Goal: Find specific page/section: Find specific page/section

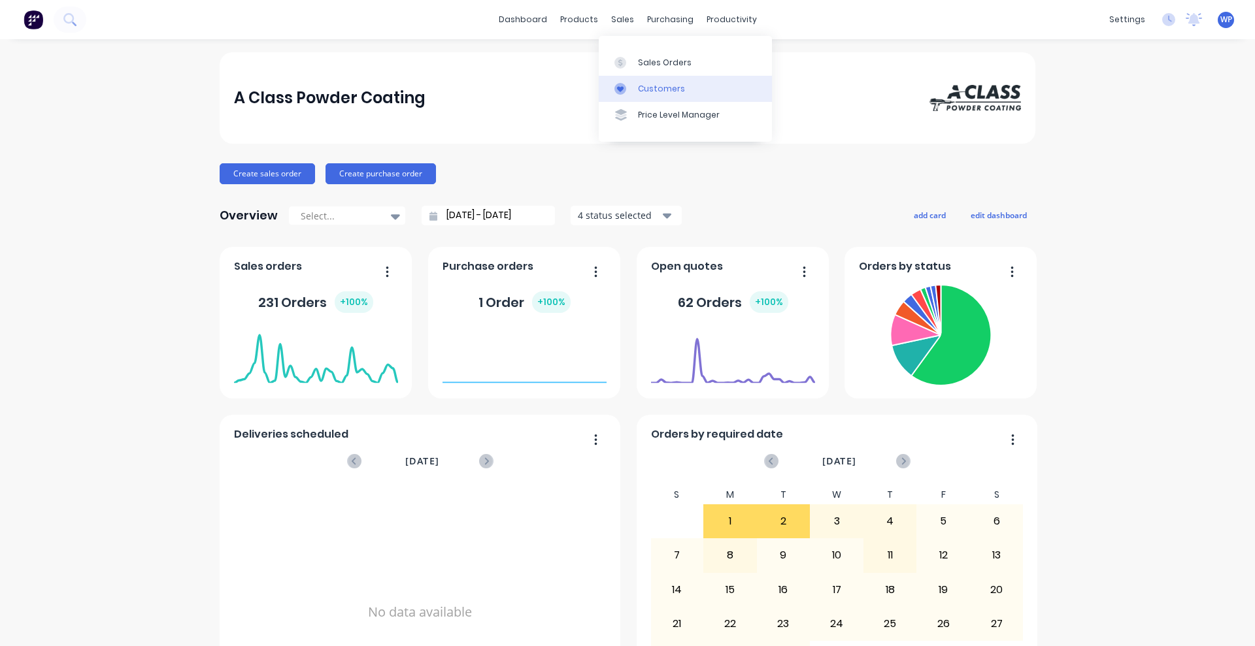
click at [649, 88] on div "Customers" at bounding box center [661, 89] width 47 height 12
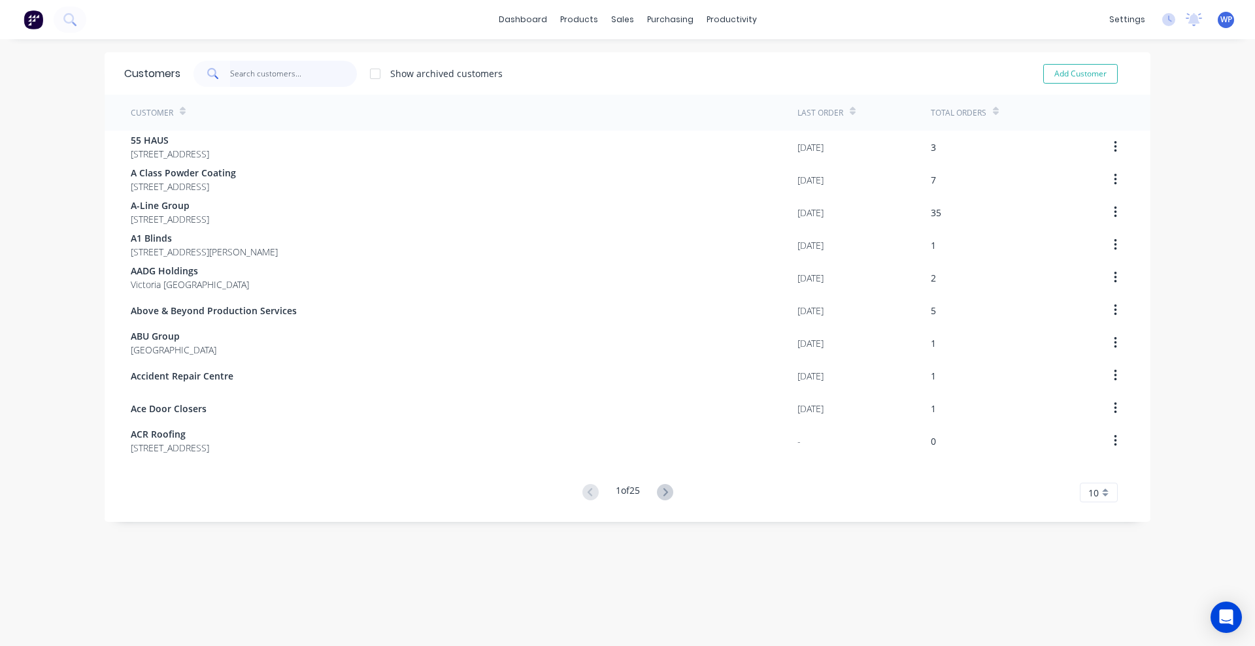
click at [280, 74] on input "text" at bounding box center [293, 74] width 127 height 26
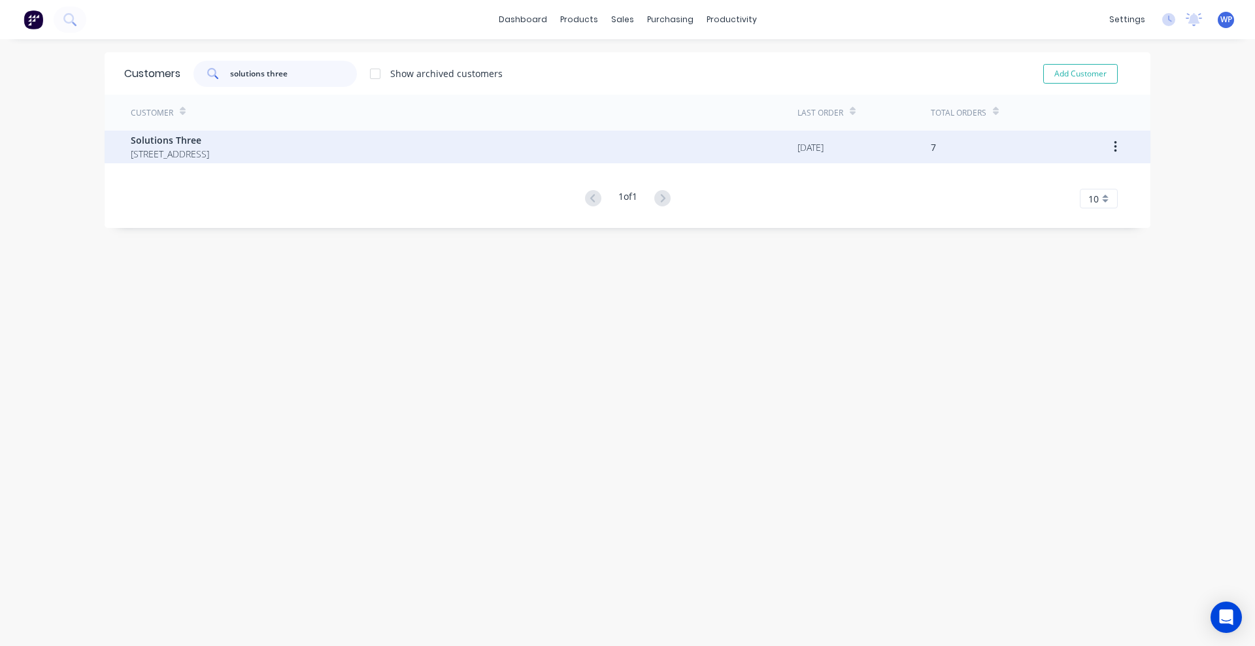
type input "solutions three"
click at [209, 154] on span "1/3 Ventura Place Dandenong South Victoria Australia 3175" at bounding box center [170, 154] width 78 height 14
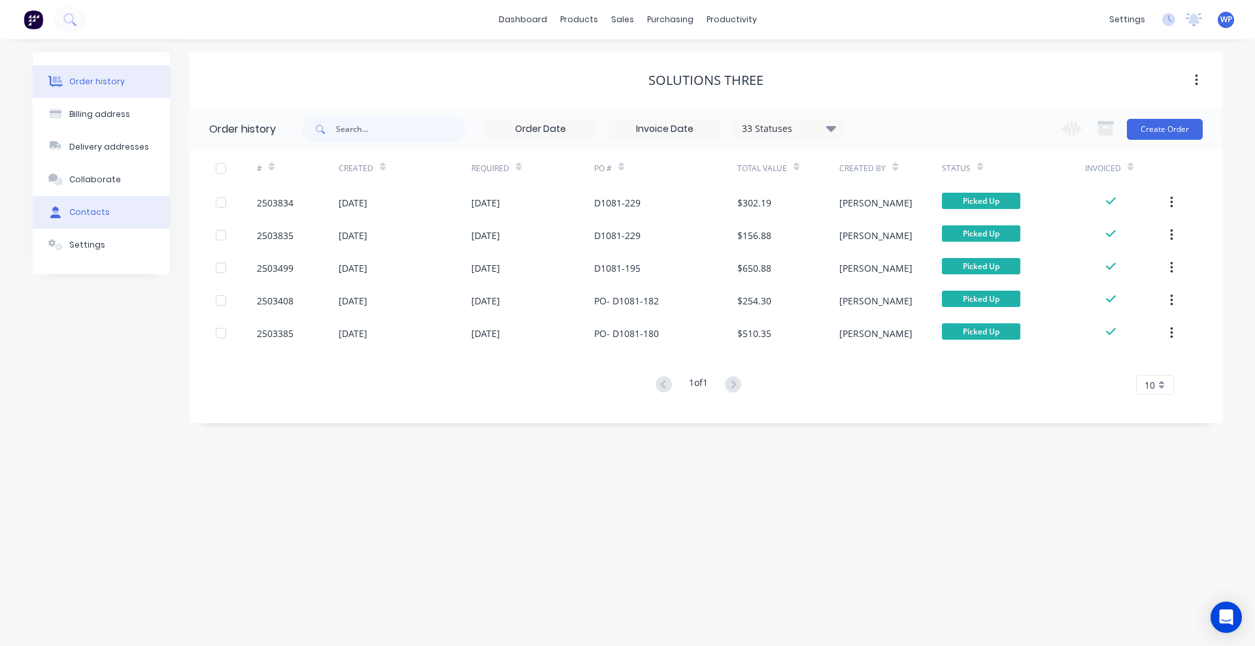
click at [88, 211] on div "Contacts" at bounding box center [89, 213] width 41 height 12
select select "AU"
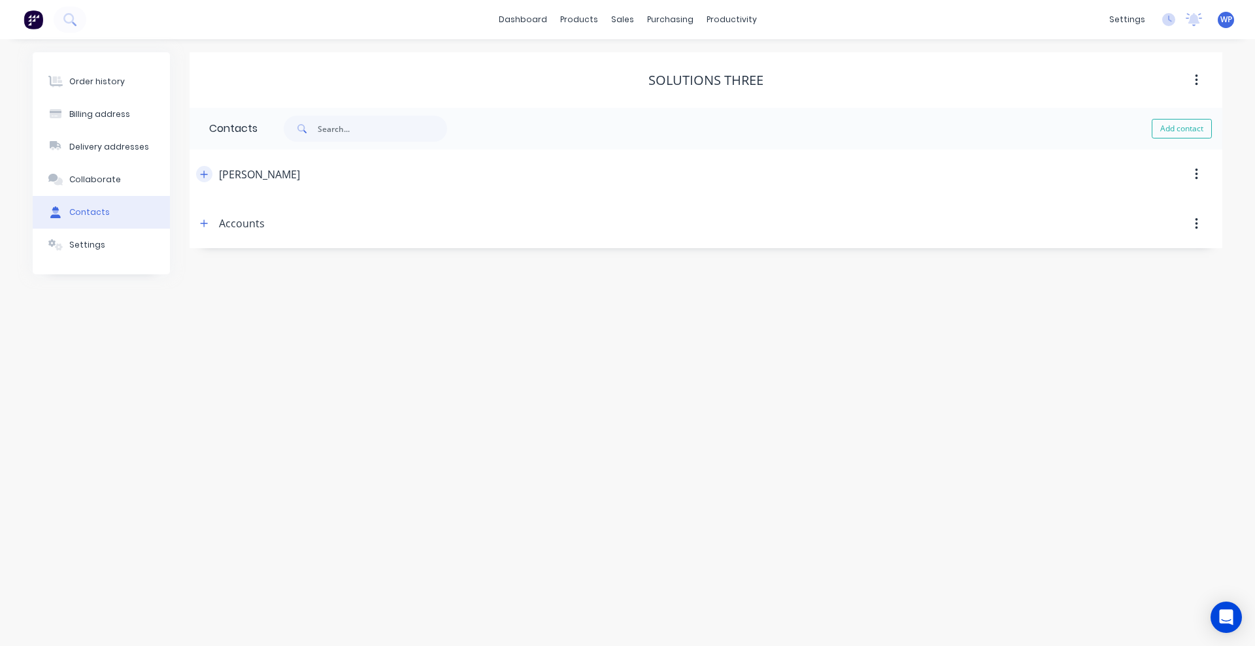
click at [205, 174] on icon "button" at bounding box center [204, 174] width 7 height 7
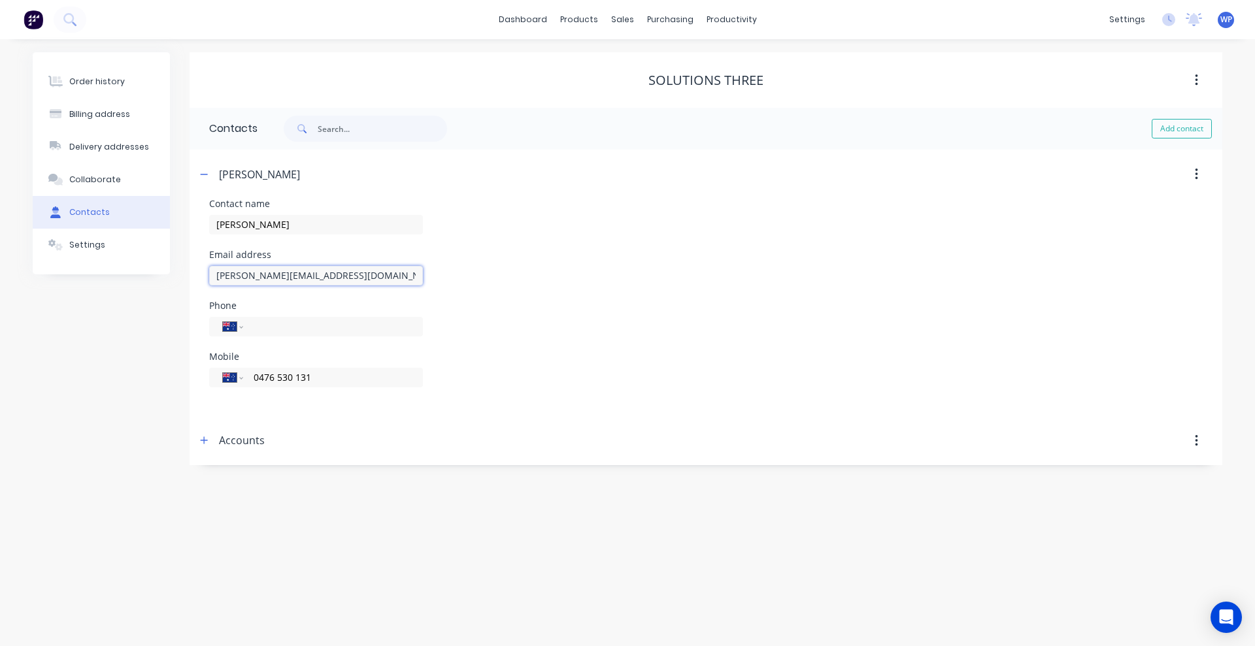
drag, startPoint x: 342, startPoint y: 279, endPoint x: 191, endPoint y: 262, distance: 152.0
click at [191, 262] on div "Contact name Peter Knight Email address peter@weareform.com.au Phone Internatio…" at bounding box center [706, 307] width 1033 height 217
click at [131, 380] on div "Order history Billing address Delivery addresses Collaborate Contacts Settings" at bounding box center [101, 258] width 137 height 413
click at [653, 88] on div "Customers" at bounding box center [667, 89] width 47 height 12
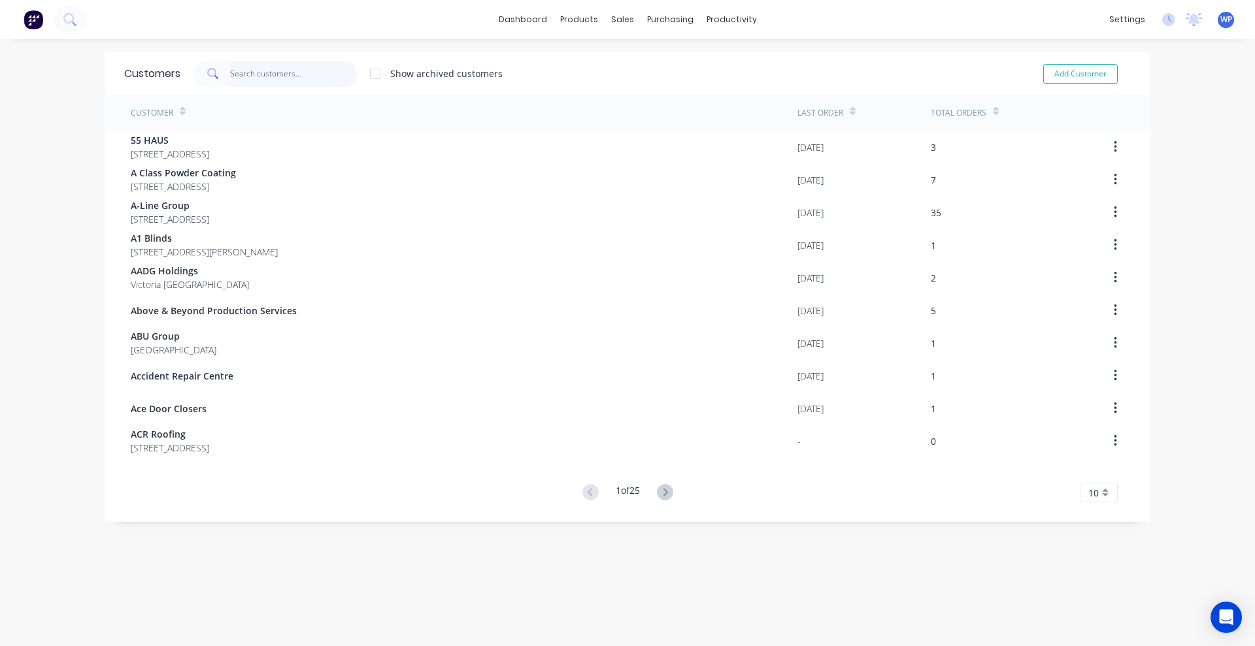
click at [286, 75] on input "text" at bounding box center [293, 74] width 127 height 26
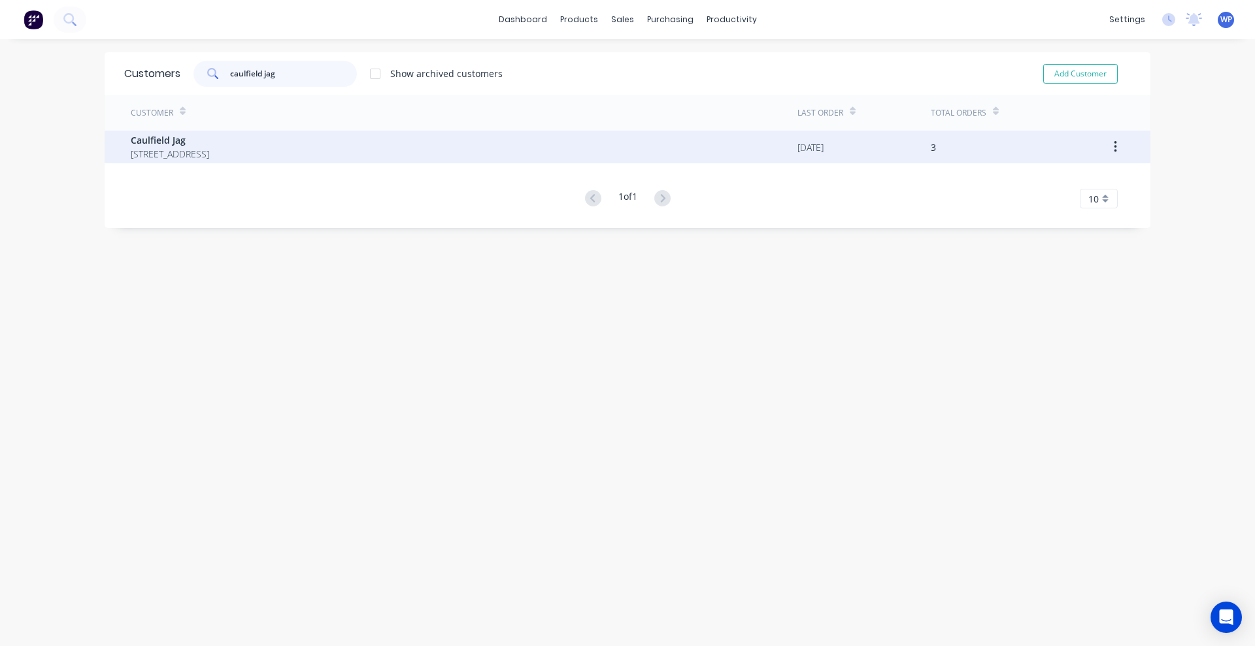
type input "caulfield jag"
click at [159, 140] on span "Caulfield Jag" at bounding box center [170, 140] width 78 height 14
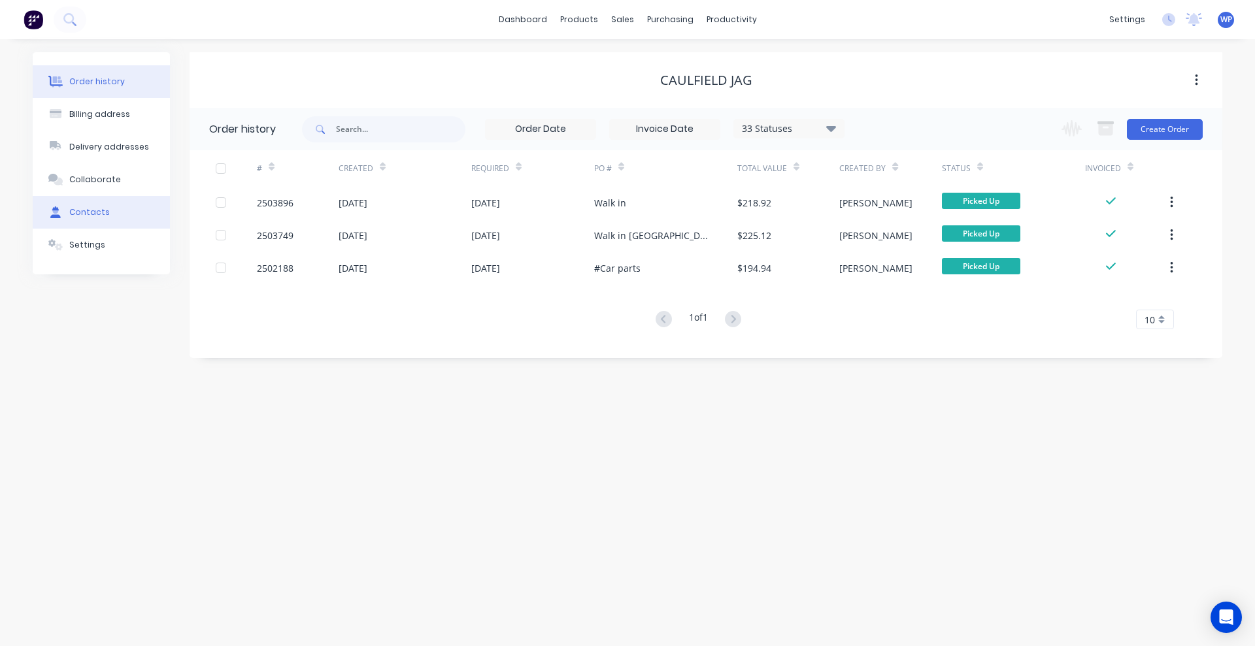
click at [80, 212] on div "Contacts" at bounding box center [89, 213] width 41 height 12
select select "AU"
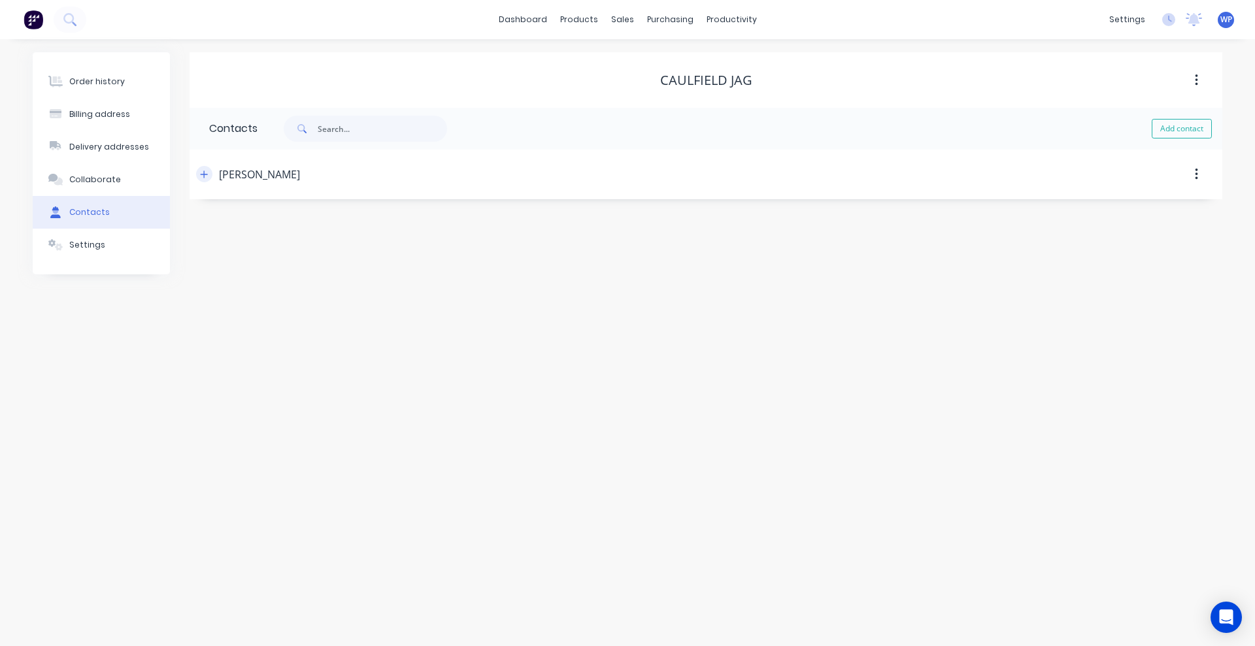
click at [205, 173] on icon "button" at bounding box center [204, 174] width 7 height 7
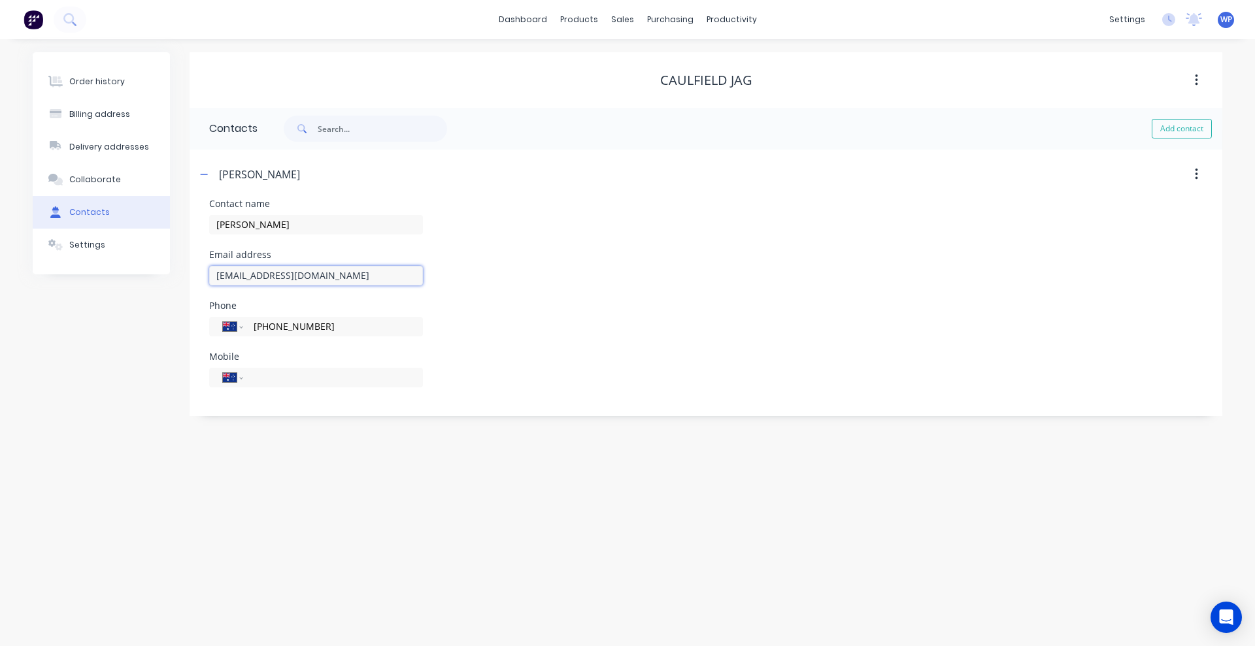
drag, startPoint x: 347, startPoint y: 277, endPoint x: 193, endPoint y: 261, distance: 154.5
click at [193, 261] on div "Contact name [PERSON_NAME] Email address [EMAIL_ADDRESS][DOMAIN_NAME] Phone Int…" at bounding box center [706, 307] width 1033 height 217
click at [473, 460] on div "Order history Billing address Delivery addresses Collaborate Contacts Settings …" at bounding box center [627, 342] width 1255 height 607
click at [82, 79] on div "Order history" at bounding box center [97, 82] width 56 height 12
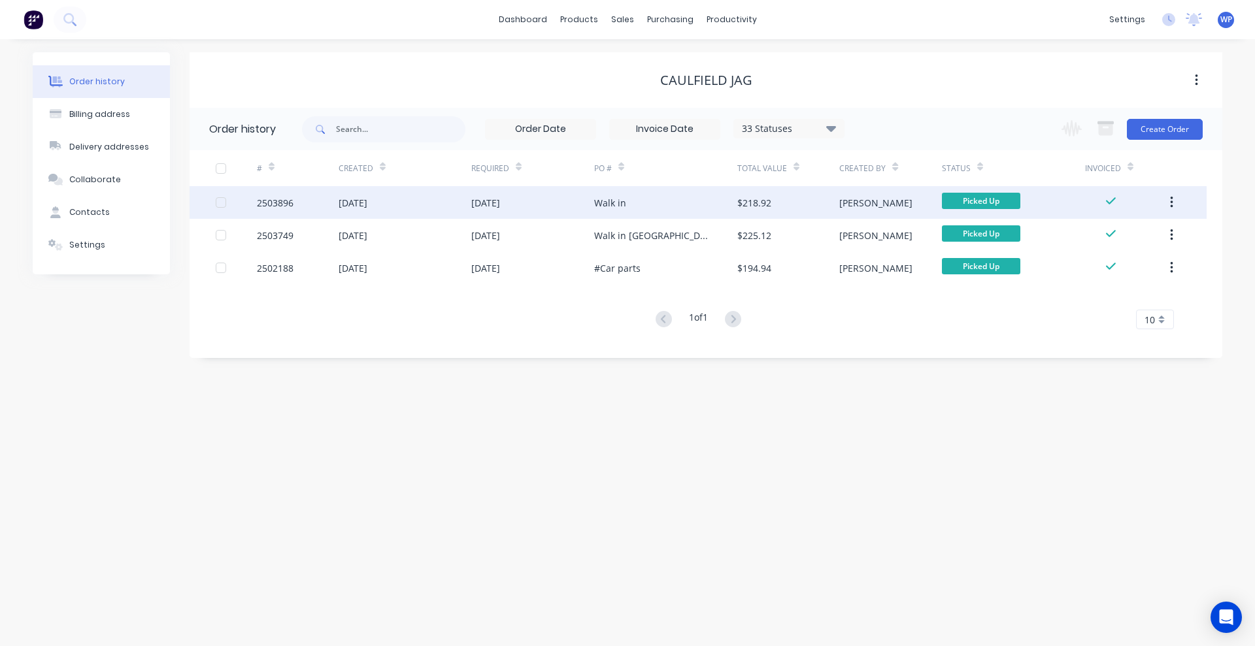
click at [398, 207] on div "[DATE]" at bounding box center [405, 202] width 133 height 33
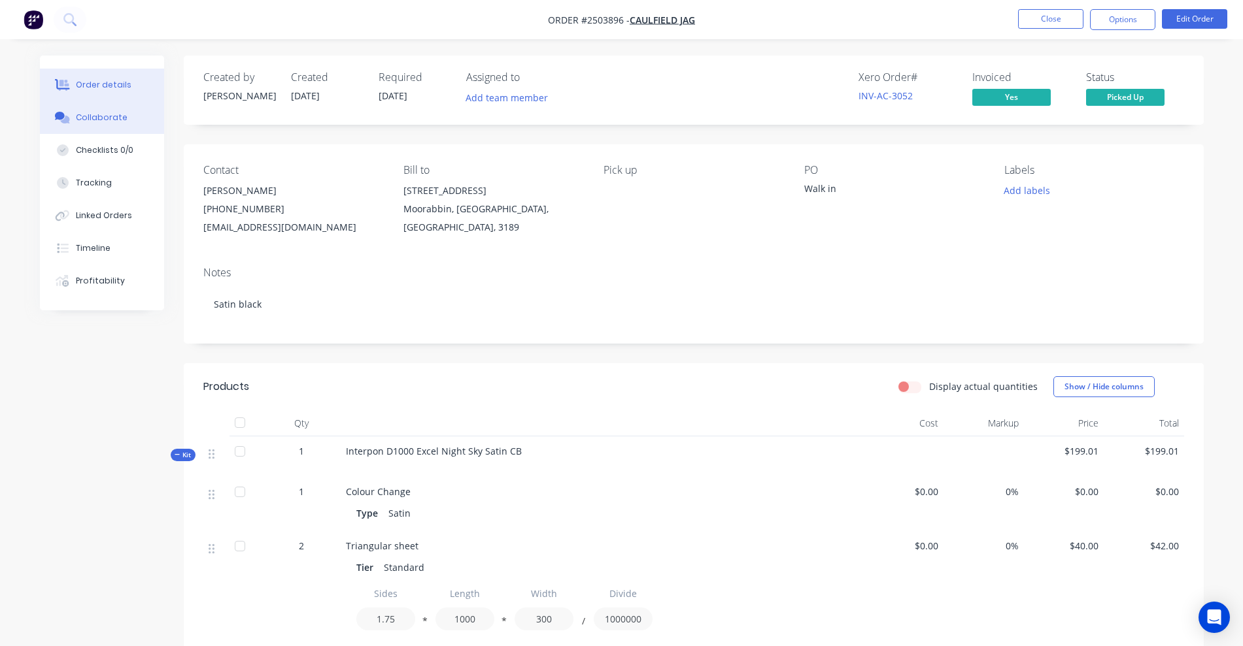
click at [88, 115] on div "Collaborate" at bounding box center [102, 118] width 52 height 12
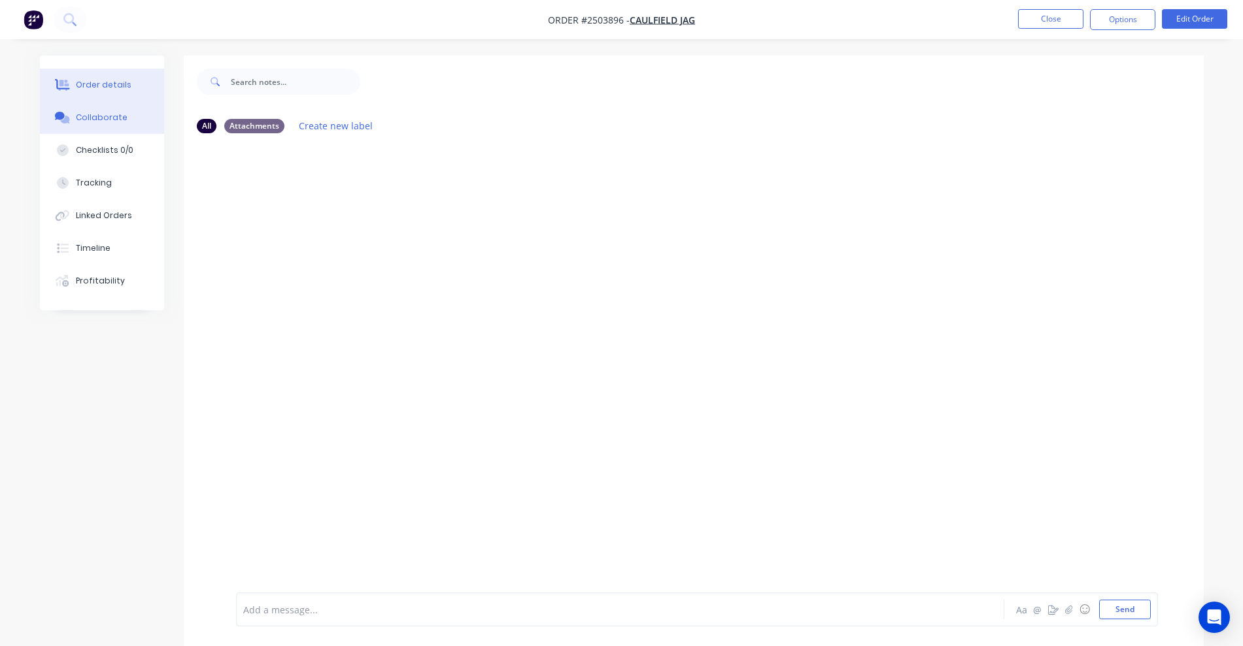
click at [86, 86] on div "Order details" at bounding box center [104, 85] width 56 height 12
